Goal: Navigation & Orientation: Understand site structure

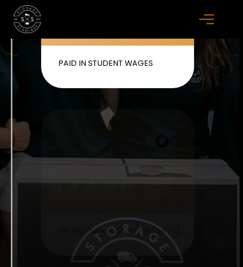
scroll to position [636, 4]
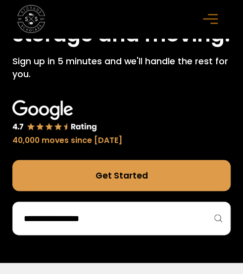
scroll to position [255, 0]
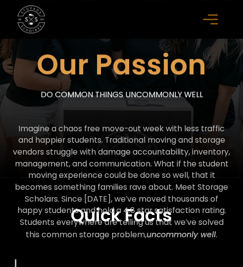
scroll to position [127, 0]
